Goal: Task Accomplishment & Management: Manage account settings

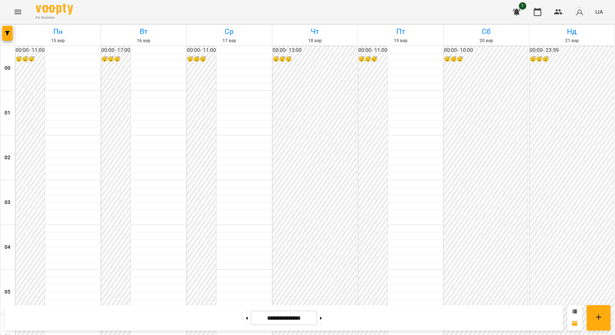
scroll to position [817, 0]
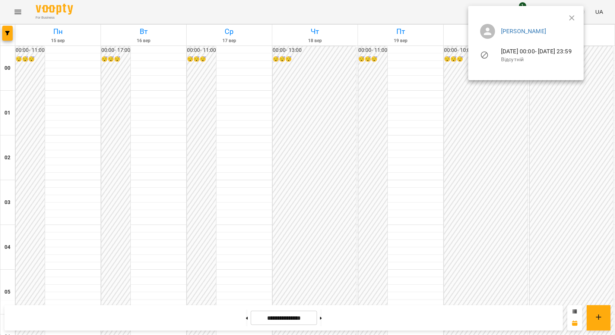
click at [303, 16] on icon "button" at bounding box center [571, 17] width 9 height 9
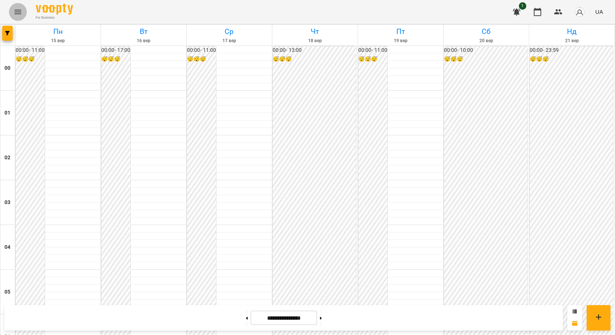
click at [17, 13] on icon "Menu" at bounding box center [17, 11] width 9 height 9
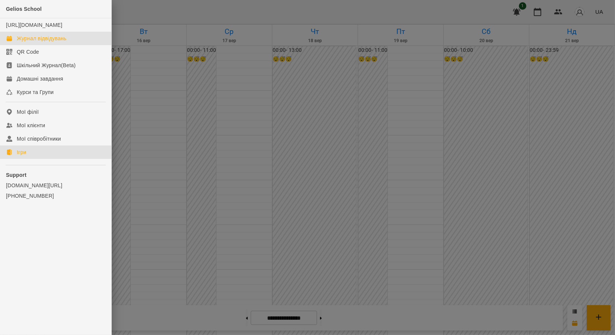
drag, startPoint x: 35, startPoint y: 161, endPoint x: 82, endPoint y: 156, distance: 46.8
click at [35, 159] on link "Ігри" at bounding box center [55, 151] width 111 height 13
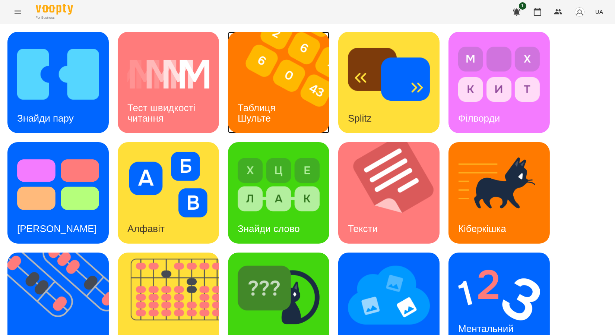
click at [280, 101] on div "Таблиця Шульте" at bounding box center [258, 113] width 60 height 40
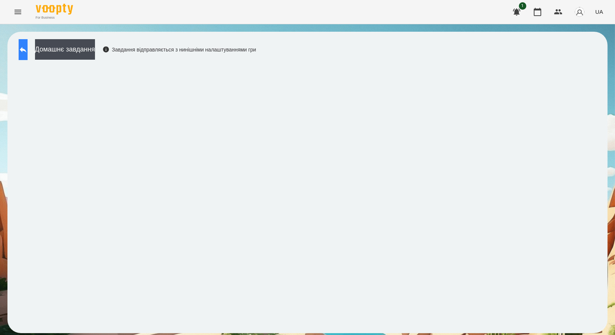
click at [28, 50] on button at bounding box center [23, 49] width 9 height 21
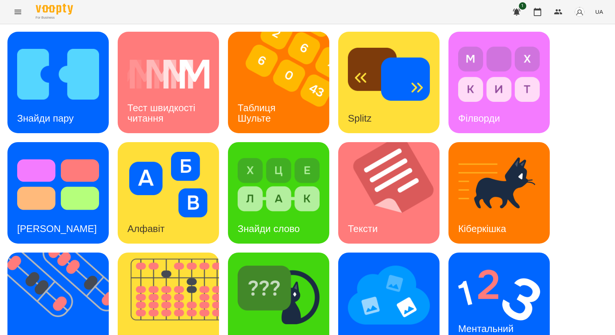
scroll to position [137, 0]
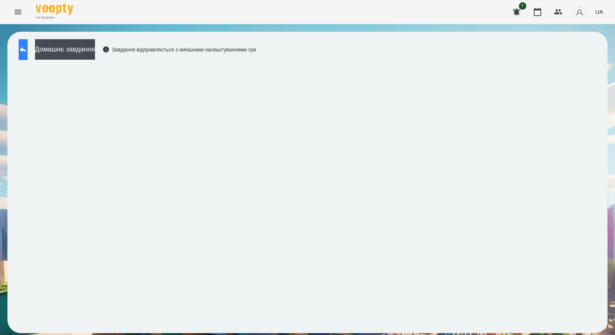
click at [28, 47] on icon at bounding box center [23, 49] width 9 height 9
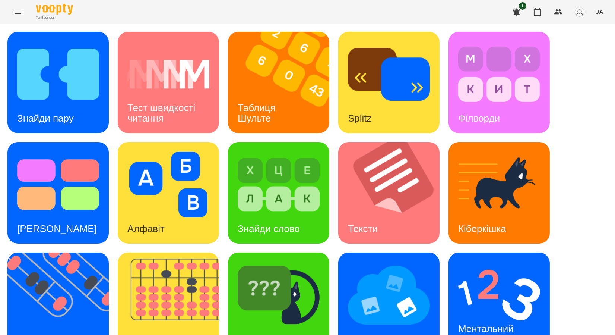
scroll to position [83, 0]
click at [153, 252] on img at bounding box center [173, 302] width 111 height 101
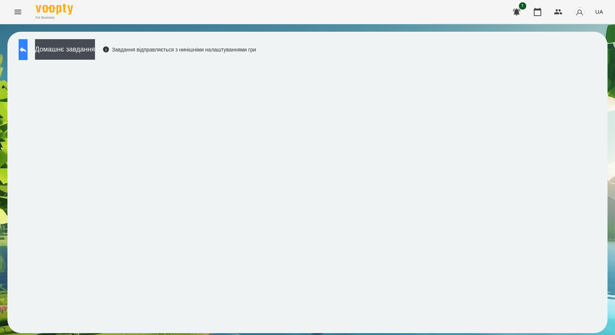
click at [28, 47] on icon at bounding box center [23, 49] width 9 height 9
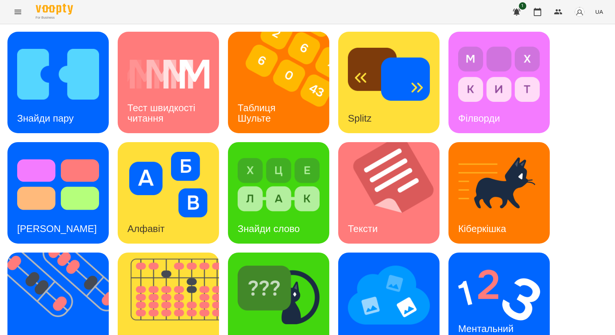
scroll to position [137, 0]
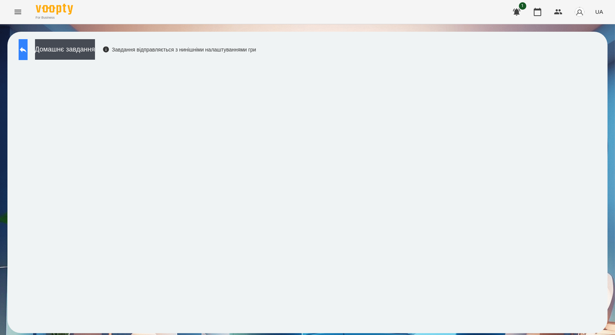
click at [19, 52] on button at bounding box center [23, 49] width 9 height 21
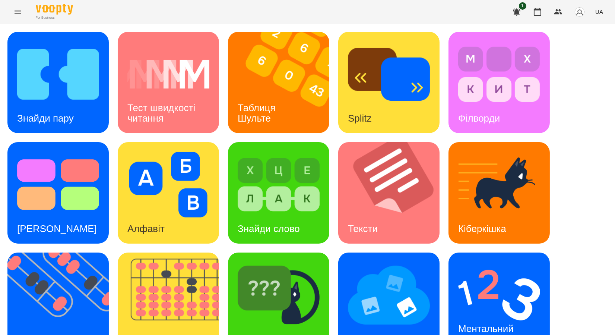
scroll to position [137, 0]
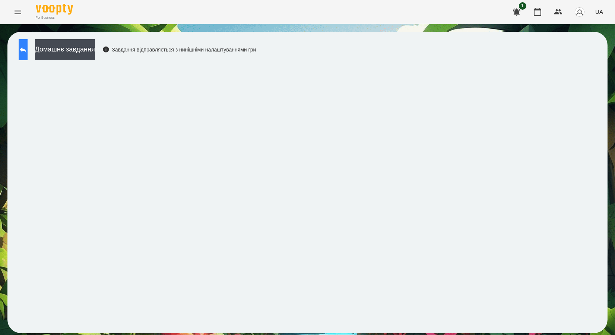
click at [28, 53] on button at bounding box center [23, 49] width 9 height 21
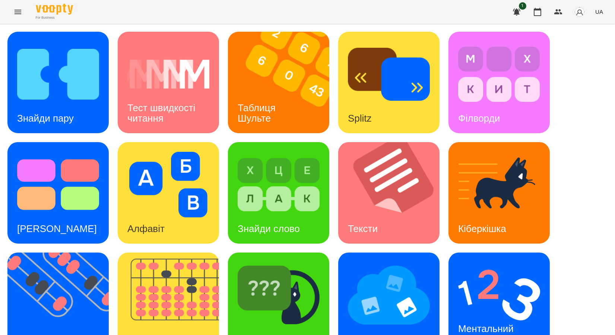
scroll to position [137, 0]
click at [303, 262] on img at bounding box center [389, 295] width 82 height 66
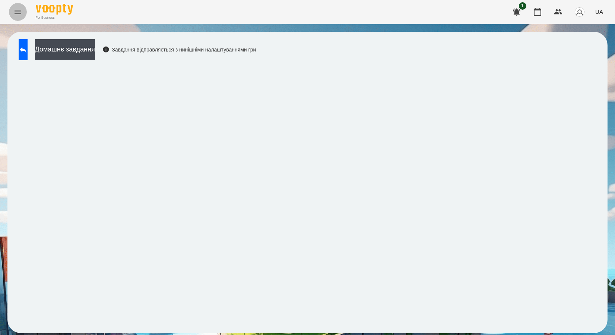
click at [16, 10] on icon "Menu" at bounding box center [17, 11] width 9 height 9
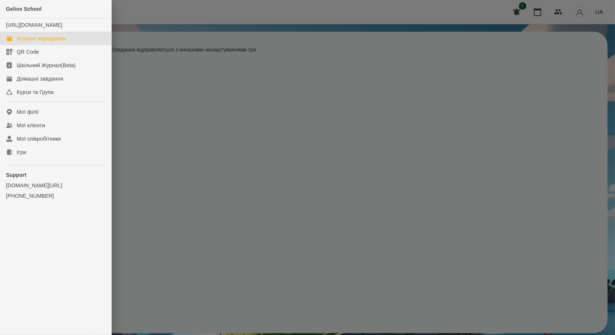
click at [17, 42] on div "Журнал відвідувань" at bounding box center [42, 38] width 50 height 7
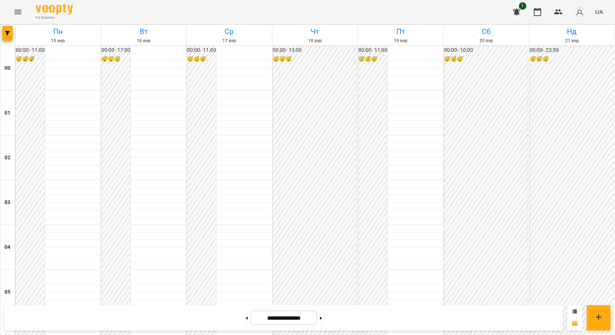
scroll to position [817, 0]
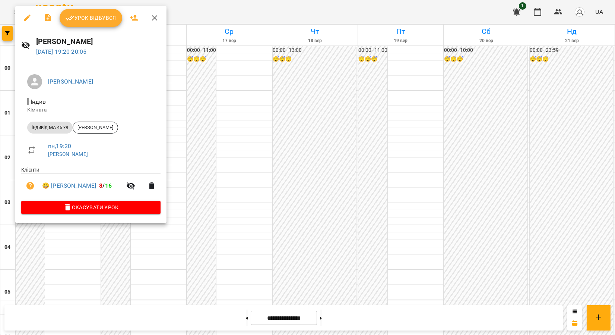
click at [105, 16] on span "Урок відбувся" at bounding box center [91, 17] width 51 height 9
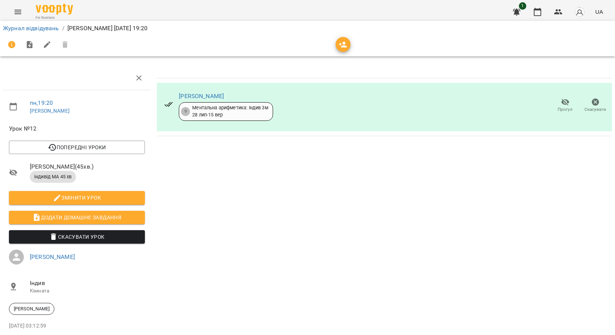
click at [47, 32] on li "Журнал відвідувань" at bounding box center [31, 28] width 56 height 9
click at [48, 28] on link "Журнал відвідувань" at bounding box center [31, 28] width 56 height 7
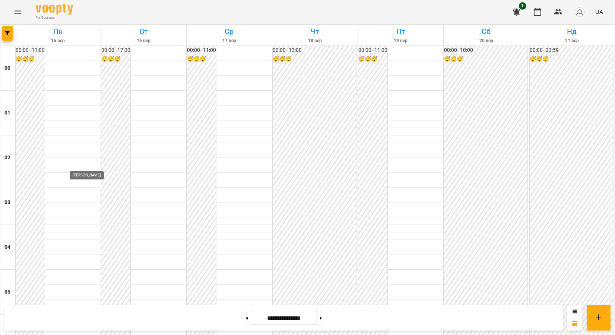
scroll to position [611, 0]
click at [303, 4] on div "For Business 1 UA" at bounding box center [307, 12] width 615 height 24
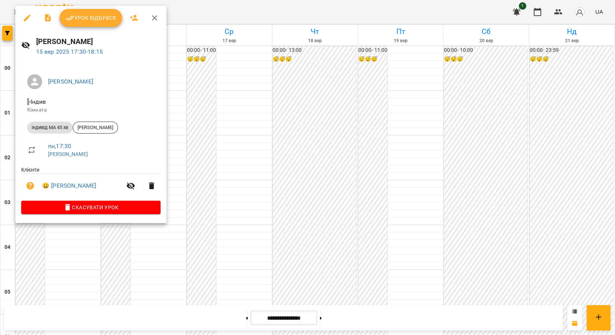
click at [85, 203] on button "Скасувати Урок" at bounding box center [90, 206] width 139 height 13
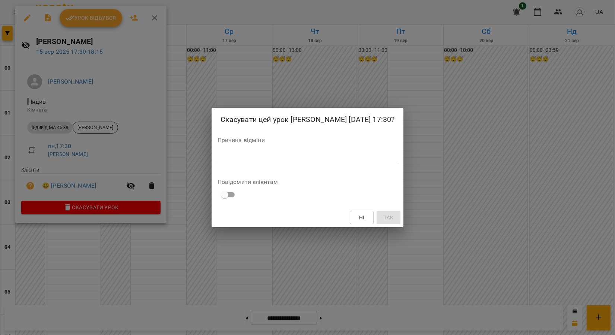
click at [229, 163] on div "*" at bounding box center [308, 158] width 180 height 12
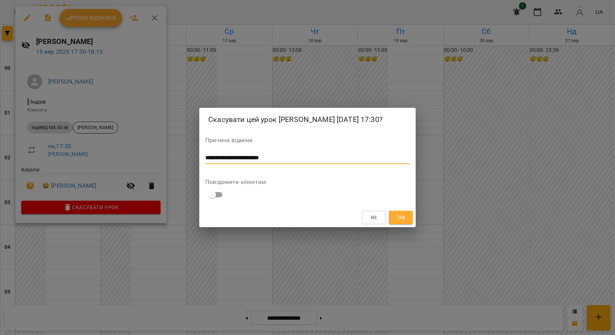
type textarea "**********"
click at [403, 212] on button "Так" at bounding box center [401, 216] width 24 height 13
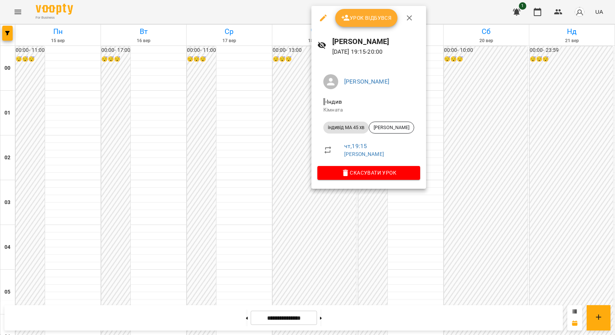
click at [323, 19] on icon "button" at bounding box center [323, 17] width 9 height 9
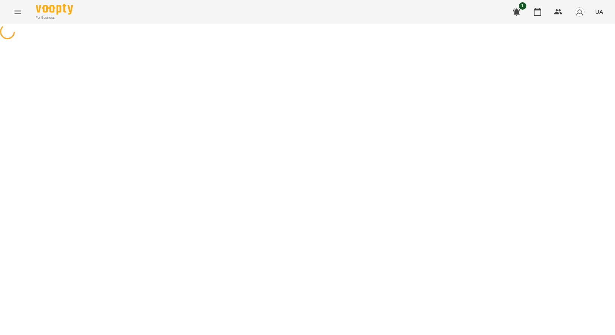
select select "**********"
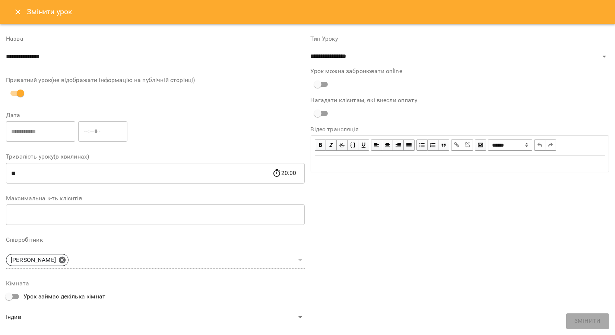
click at [19, 11] on icon "Close" at bounding box center [17, 11] width 5 height 5
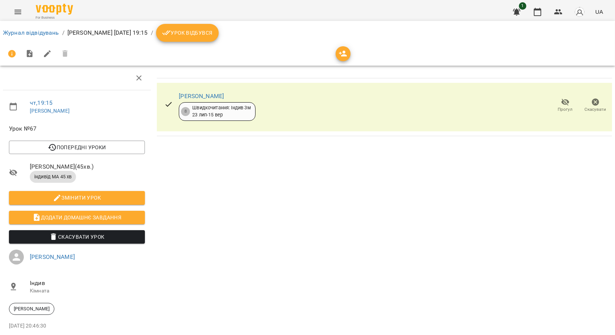
click at [14, 37] on li "Журнал відвідувань" at bounding box center [31, 32] width 56 height 9
click at [18, 31] on link "Журнал відвідувань" at bounding box center [31, 32] width 56 height 7
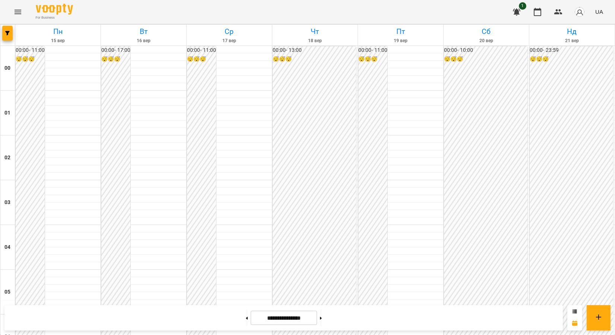
scroll to position [817, 0]
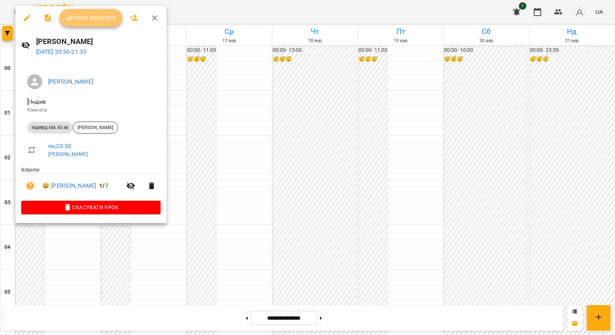
click at [80, 17] on span "Урок відбувся" at bounding box center [91, 17] width 51 height 9
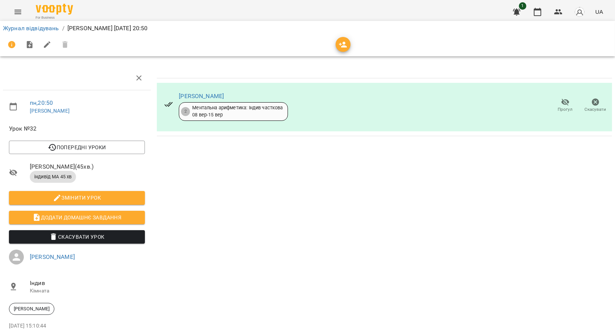
click at [565, 106] on span "Прогул" at bounding box center [565, 105] width 21 height 15
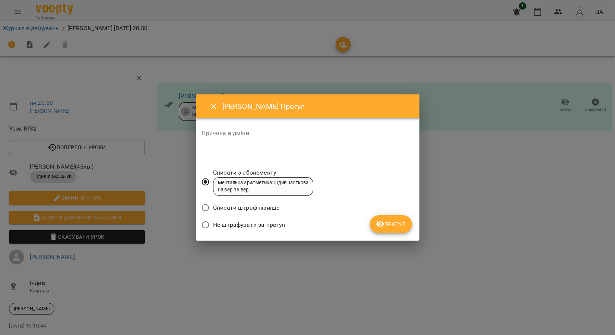
click at [396, 224] on span "Прогул" at bounding box center [391, 223] width 30 height 9
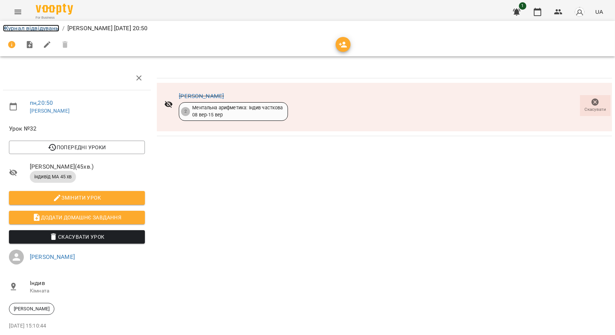
click at [31, 30] on link "Журнал відвідувань" at bounding box center [31, 28] width 56 height 7
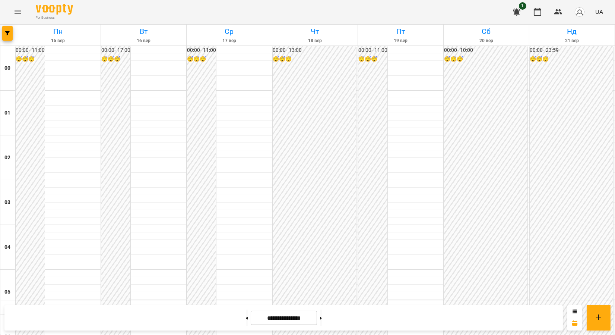
scroll to position [321, 0]
click at [19, 13] on icon "Menu" at bounding box center [17, 11] width 9 height 9
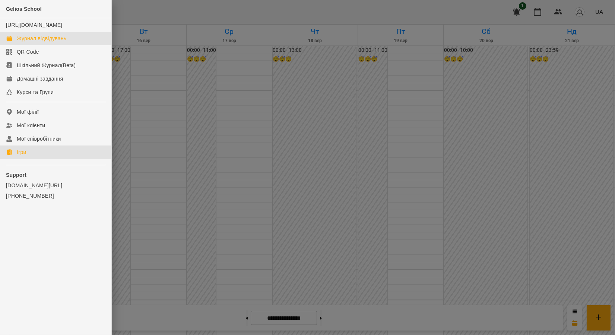
click at [19, 156] on div "Ігри" at bounding box center [21, 151] width 9 height 7
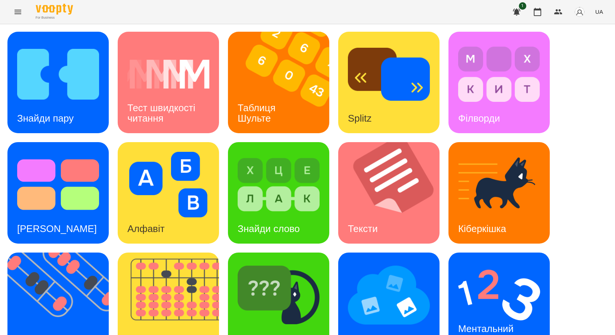
scroll to position [137, 0]
click at [181, 252] on img at bounding box center [173, 302] width 111 height 101
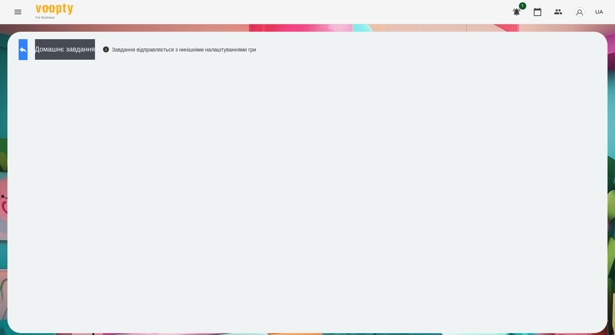
click at [28, 50] on icon at bounding box center [23, 49] width 9 height 9
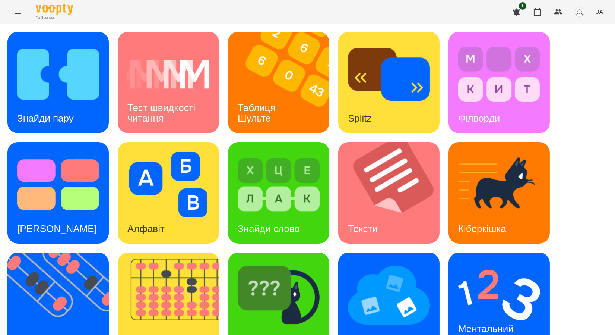
scroll to position [137, 0]
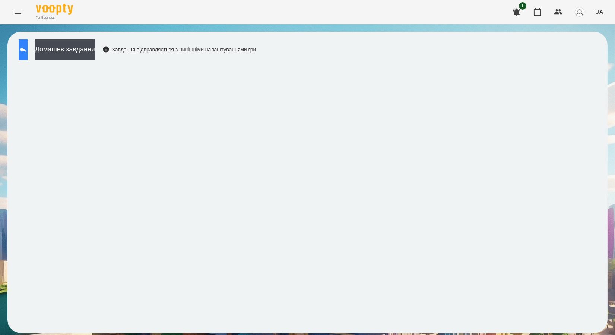
click at [28, 50] on icon at bounding box center [23, 49] width 9 height 9
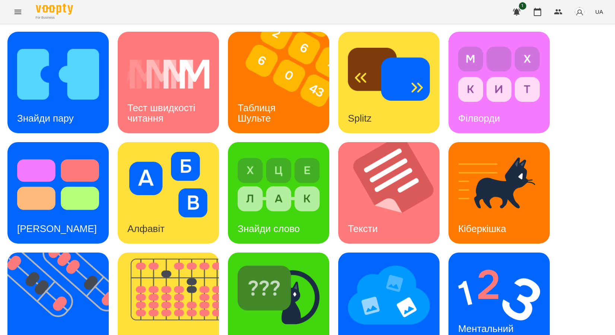
scroll to position [137, 0]
click at [393, 262] on img at bounding box center [389, 295] width 82 height 66
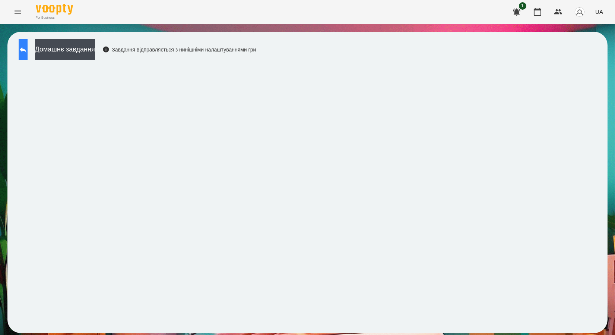
click at [26, 48] on icon at bounding box center [23, 50] width 7 height 6
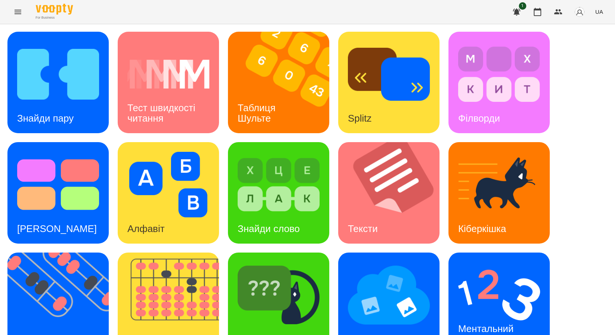
scroll to position [137, 0]
click at [463, 262] on img at bounding box center [499, 295] width 82 height 66
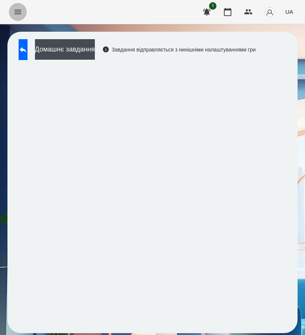
click at [16, 10] on icon "Menu" at bounding box center [17, 11] width 9 height 9
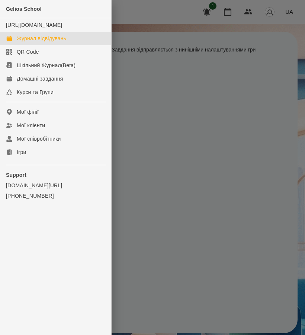
click at [18, 42] on div "Журнал відвідувань" at bounding box center [42, 38] width 50 height 7
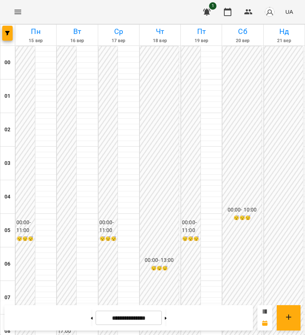
scroll to position [549, 0]
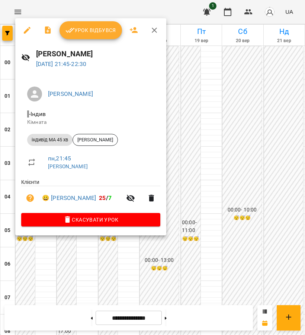
click at [89, 34] on span "Урок відбувся" at bounding box center [91, 30] width 51 height 9
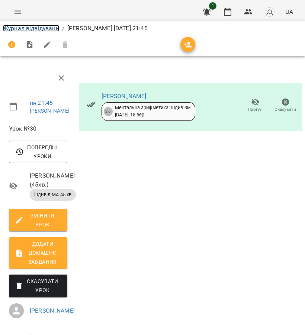
click at [29, 27] on link "Журнал відвідувань" at bounding box center [31, 28] width 56 height 7
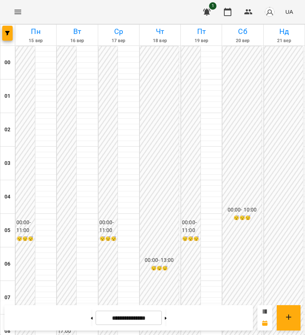
scroll to position [384, 0]
